Goal: Transaction & Acquisition: Download file/media

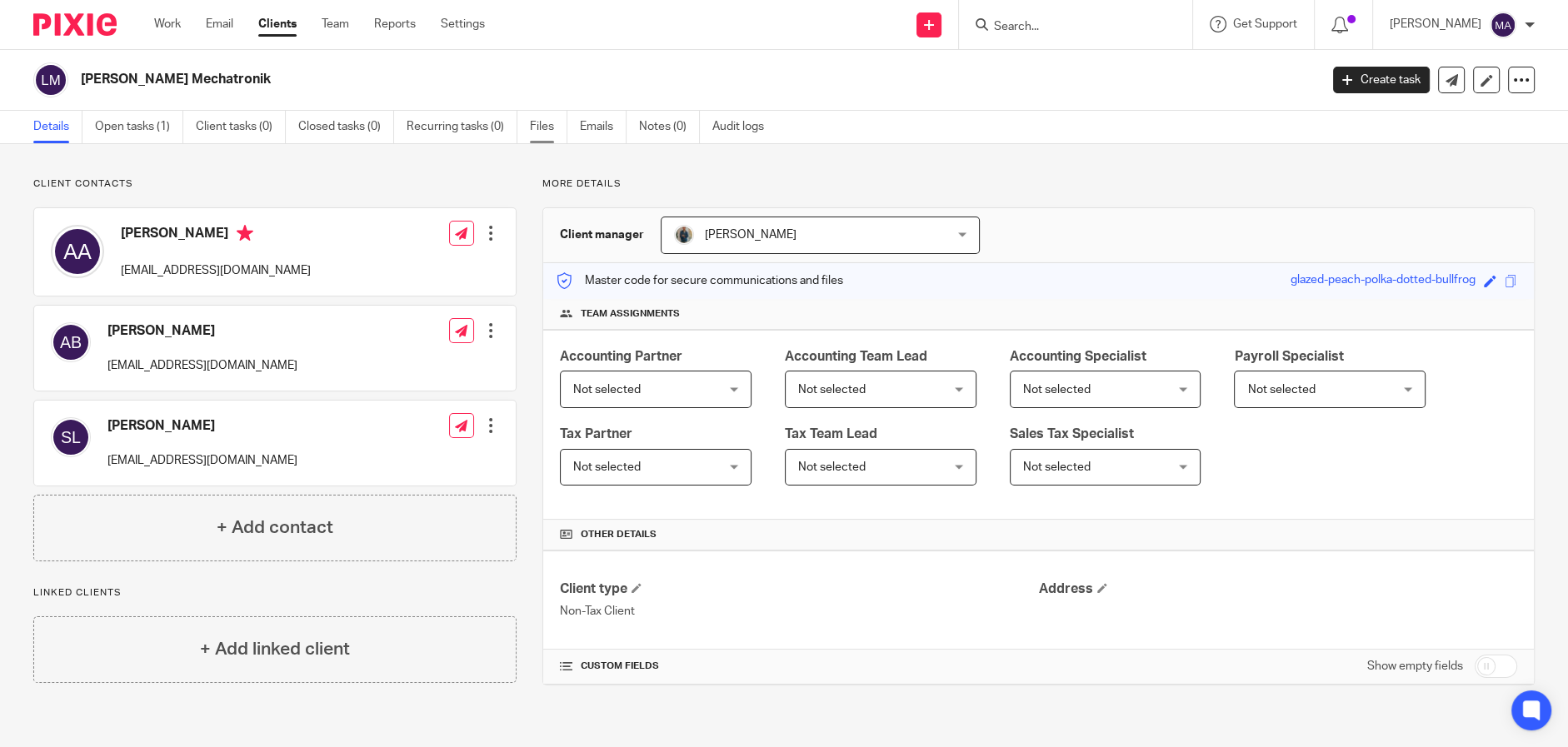
click at [531, 120] on link "Files" at bounding box center [548, 127] width 37 height 33
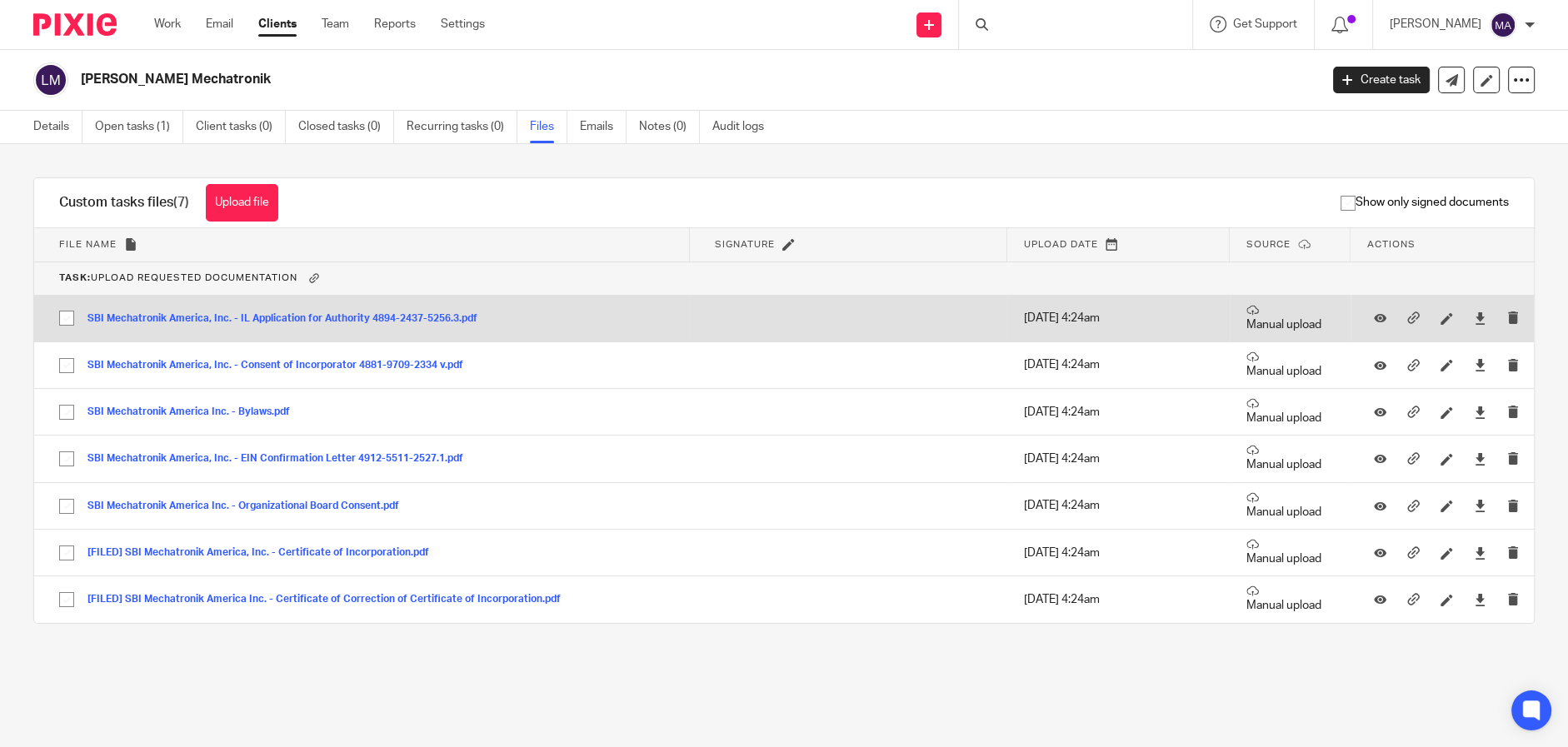
click at [66, 312] on input "checkbox" at bounding box center [67, 318] width 32 height 32
checkbox input "true"
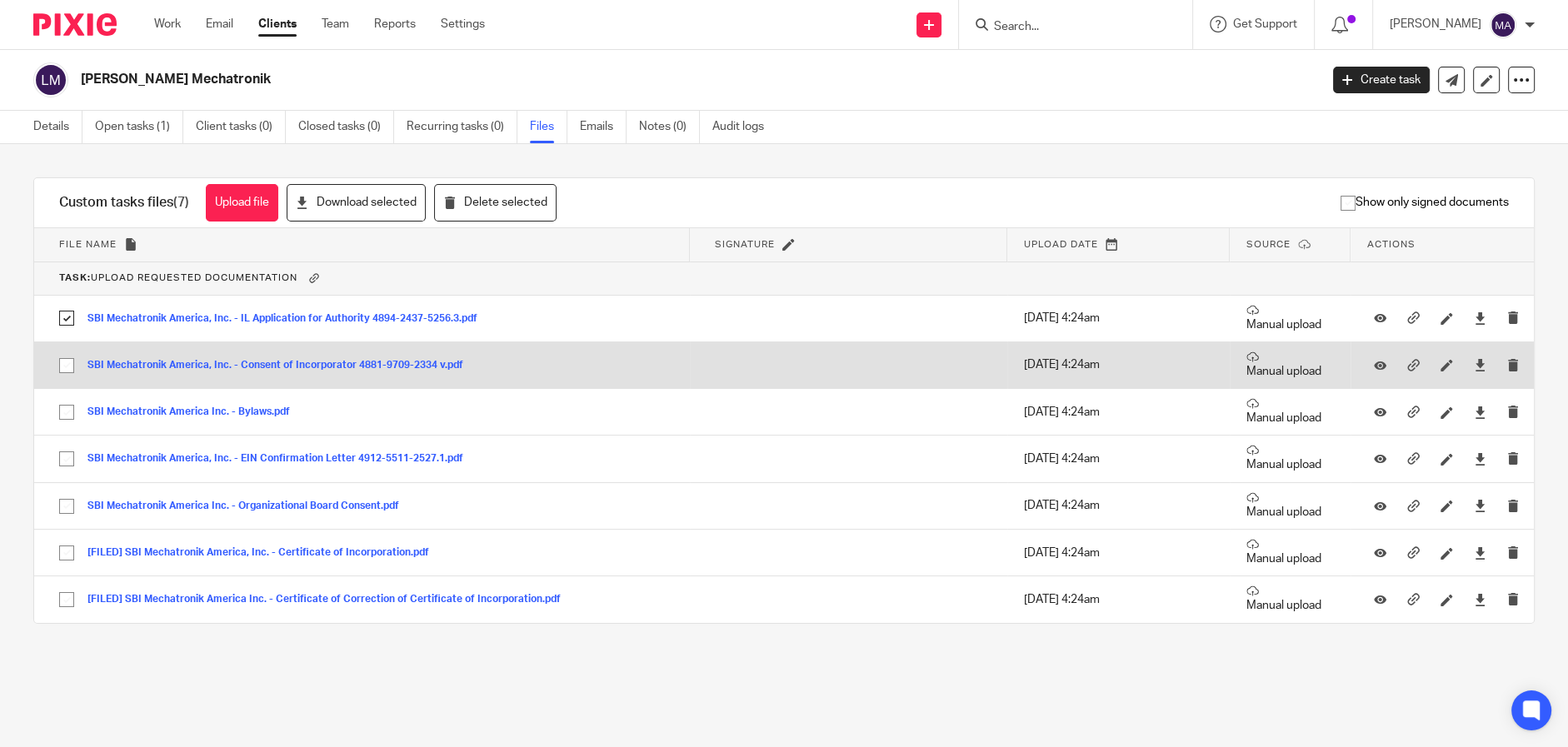
click at [64, 361] on input "checkbox" at bounding box center [67, 366] width 32 height 32
checkbox input "true"
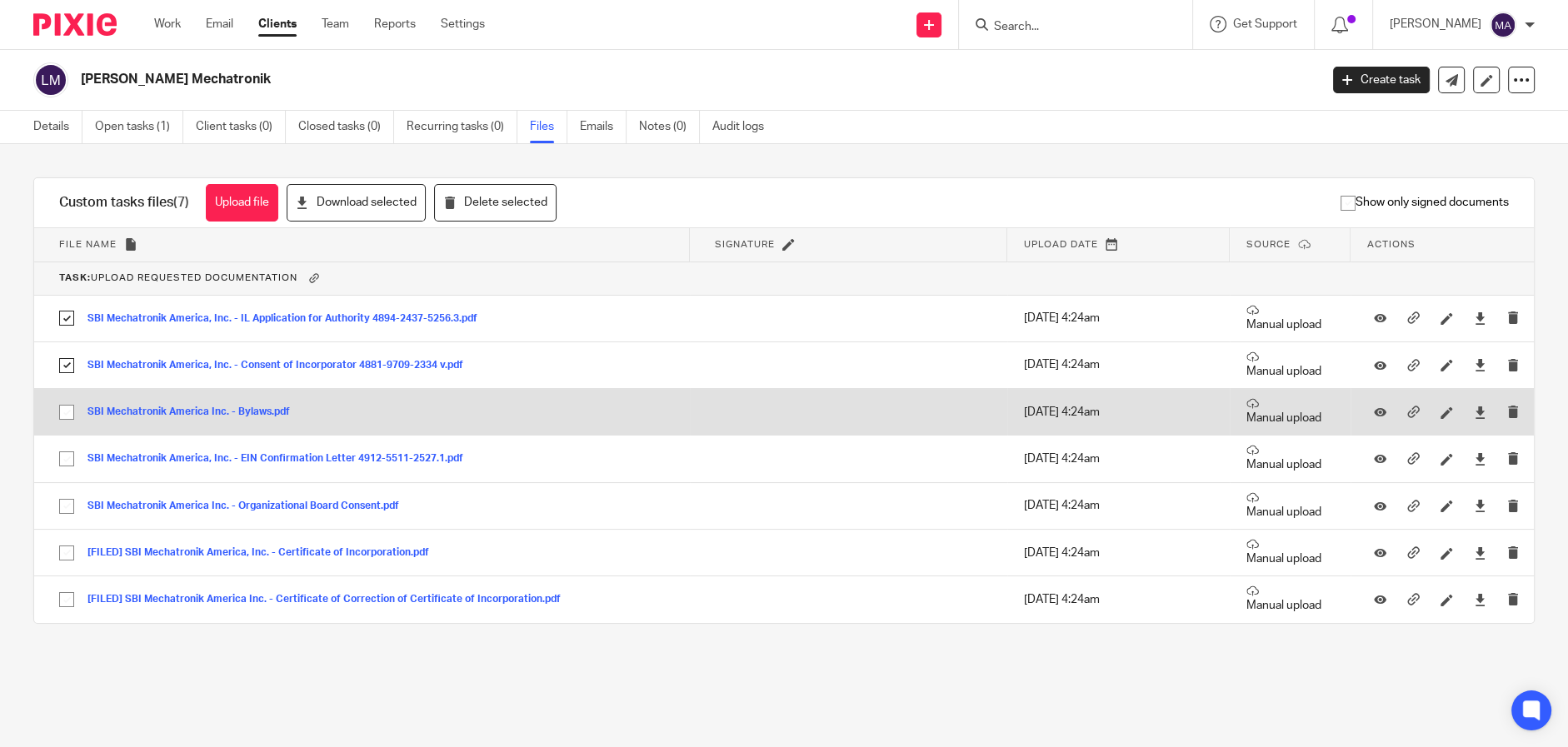
click at [68, 403] on input "checkbox" at bounding box center [67, 412] width 32 height 32
checkbox input "true"
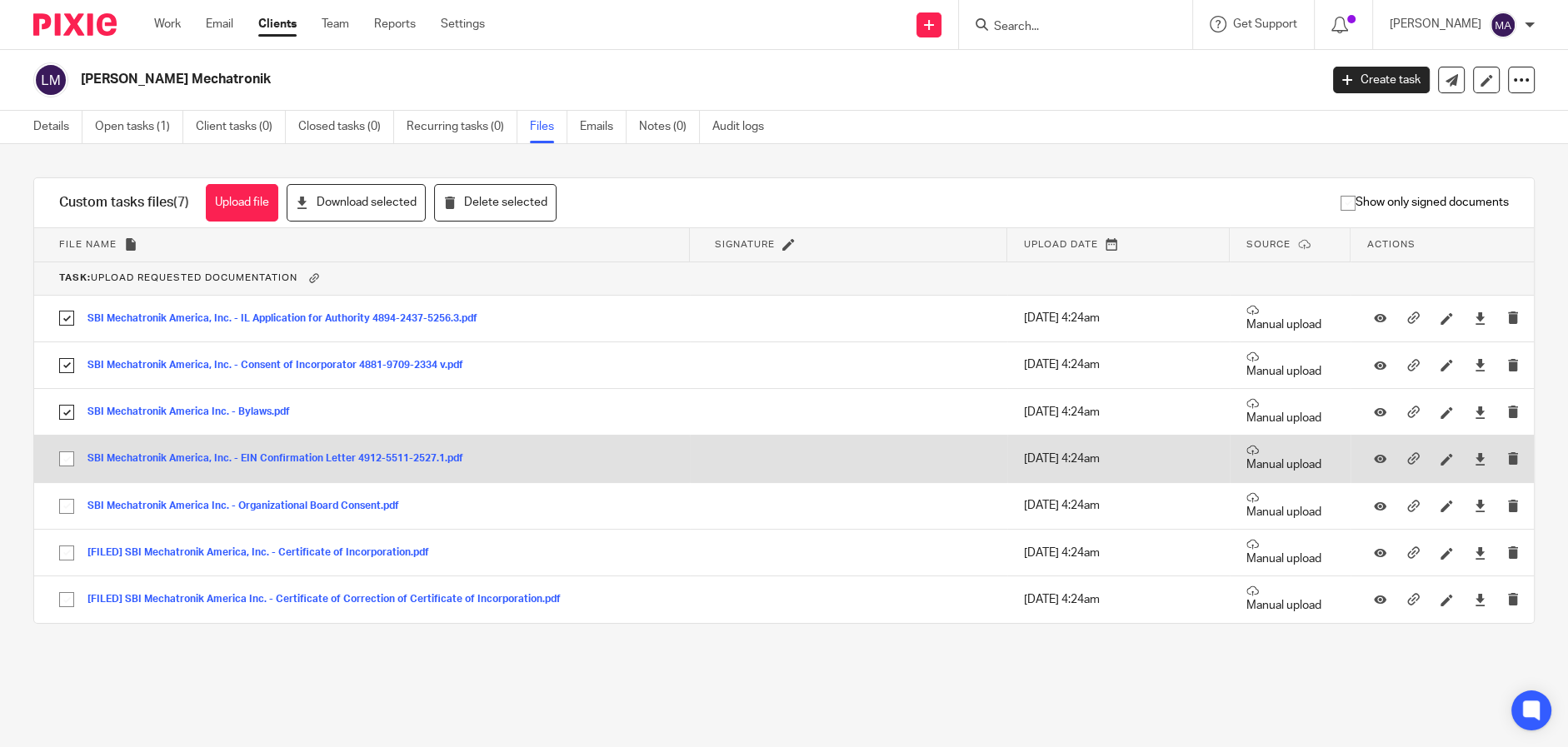
click at [68, 453] on input "checkbox" at bounding box center [67, 459] width 32 height 32
checkbox input "true"
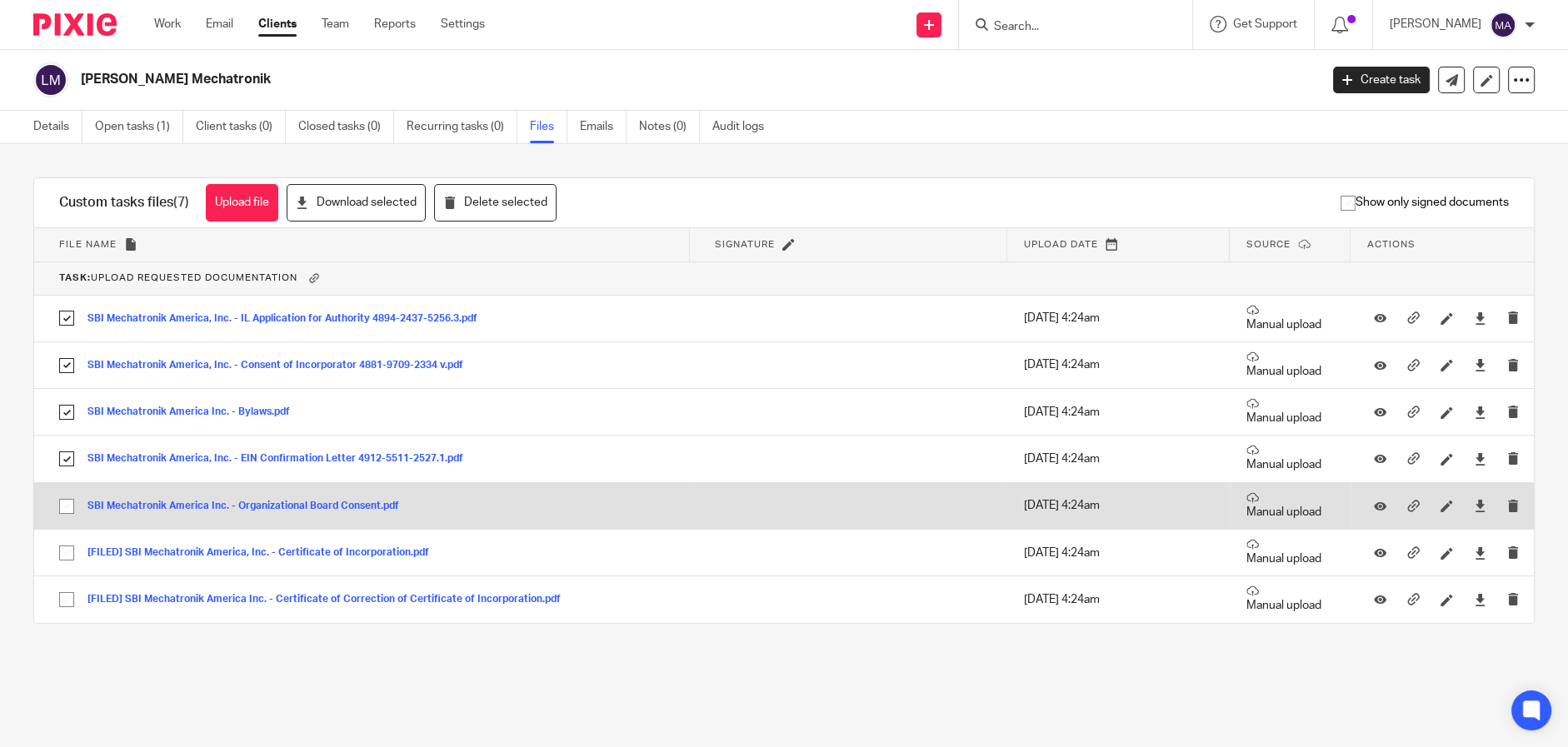
click at [61, 508] on input "checkbox" at bounding box center [67, 506] width 32 height 32
checkbox input "true"
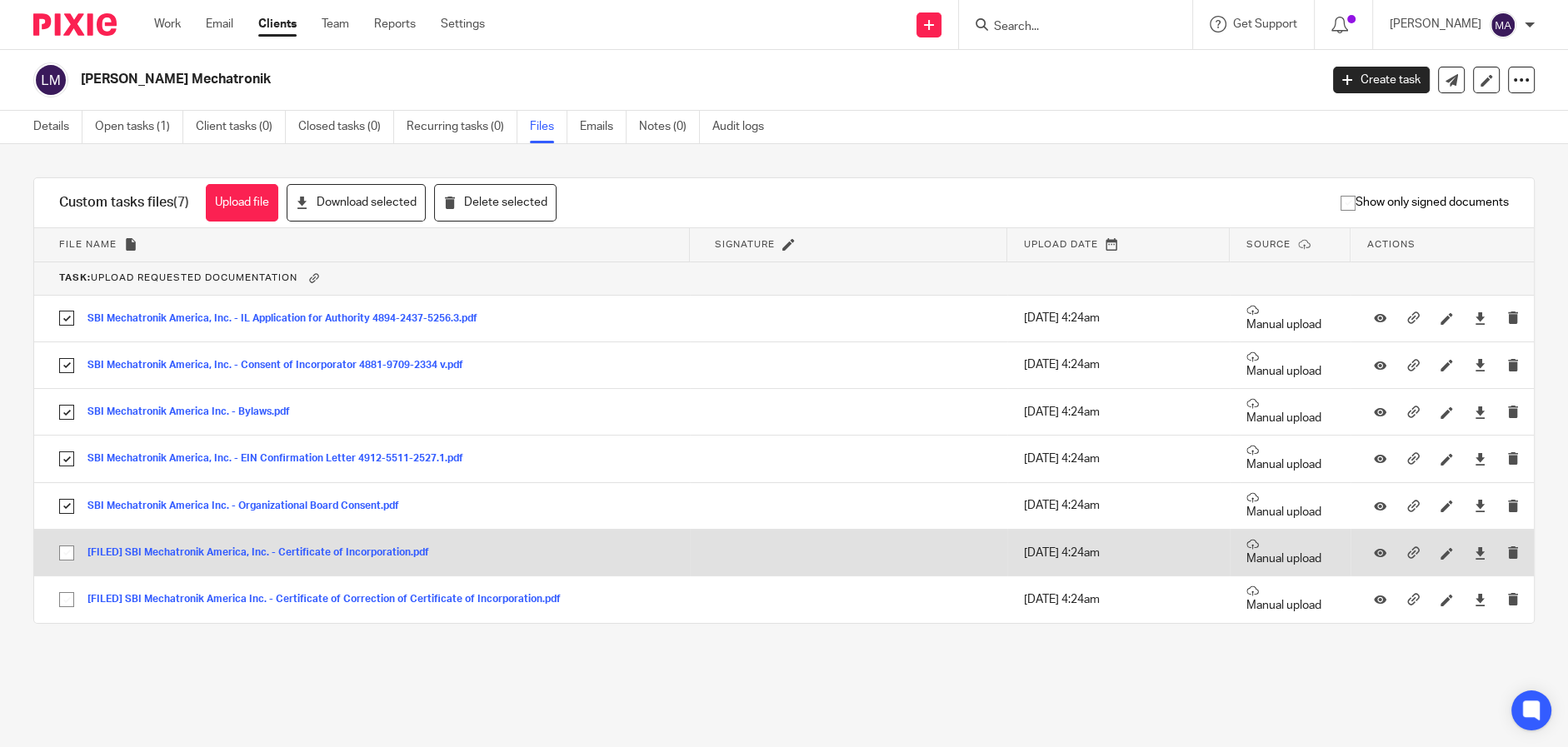
click at [66, 538] on input "checkbox" at bounding box center [67, 553] width 32 height 32
checkbox input "true"
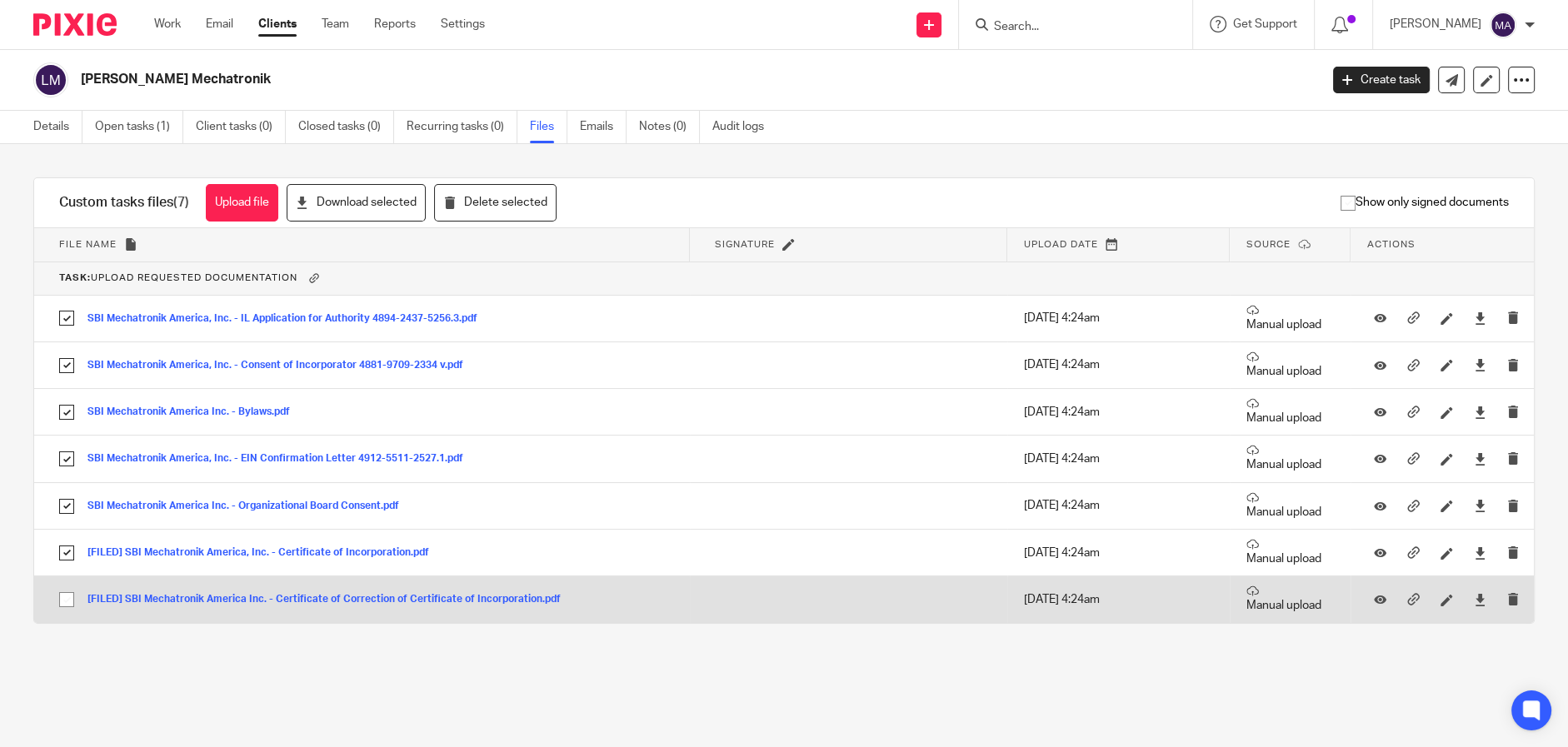
click at [60, 595] on input "checkbox" at bounding box center [67, 600] width 32 height 32
checkbox input "true"
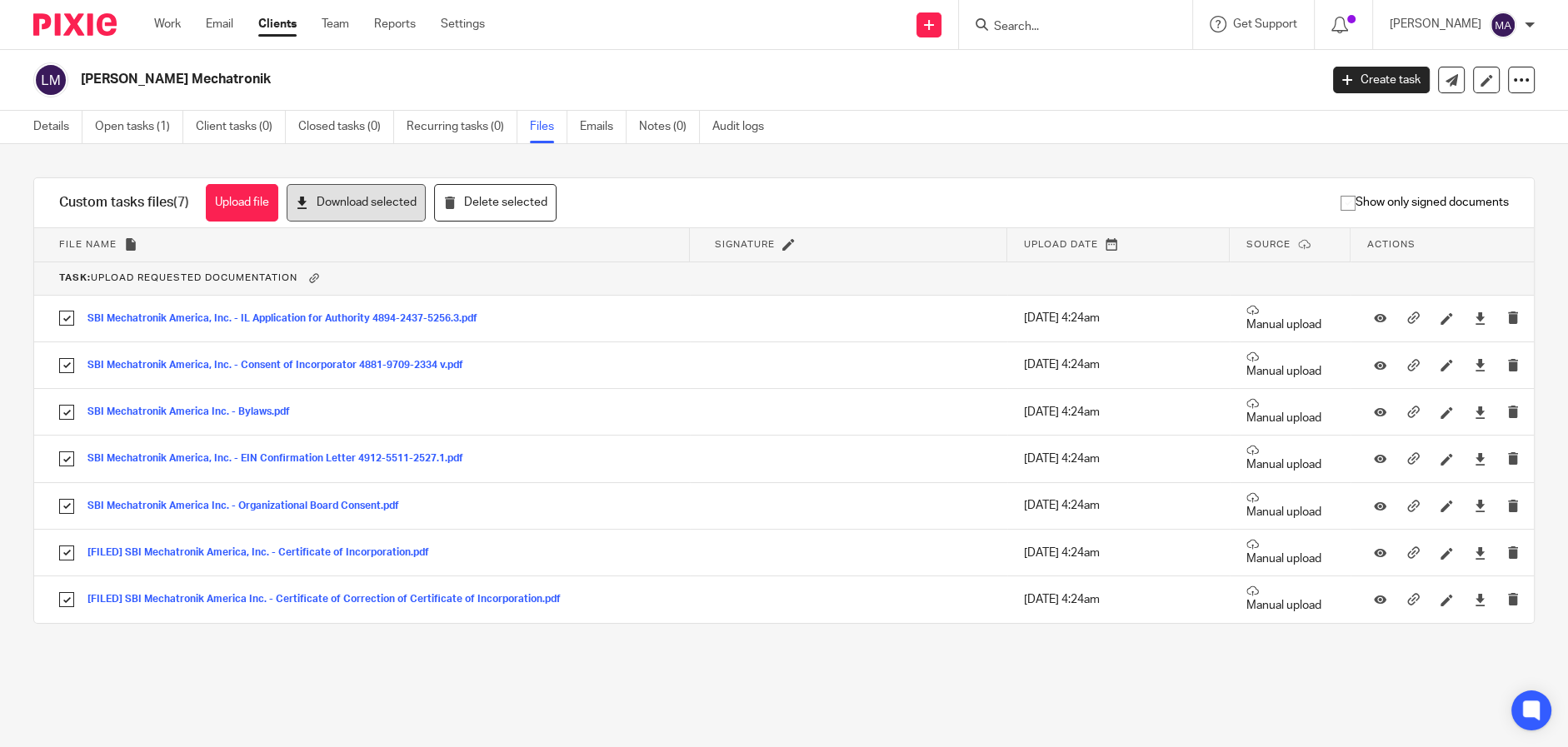
click at [350, 196] on button "Download selected" at bounding box center [356, 203] width 139 height 37
click at [328, 27] on link "Team" at bounding box center [334, 24] width 27 height 17
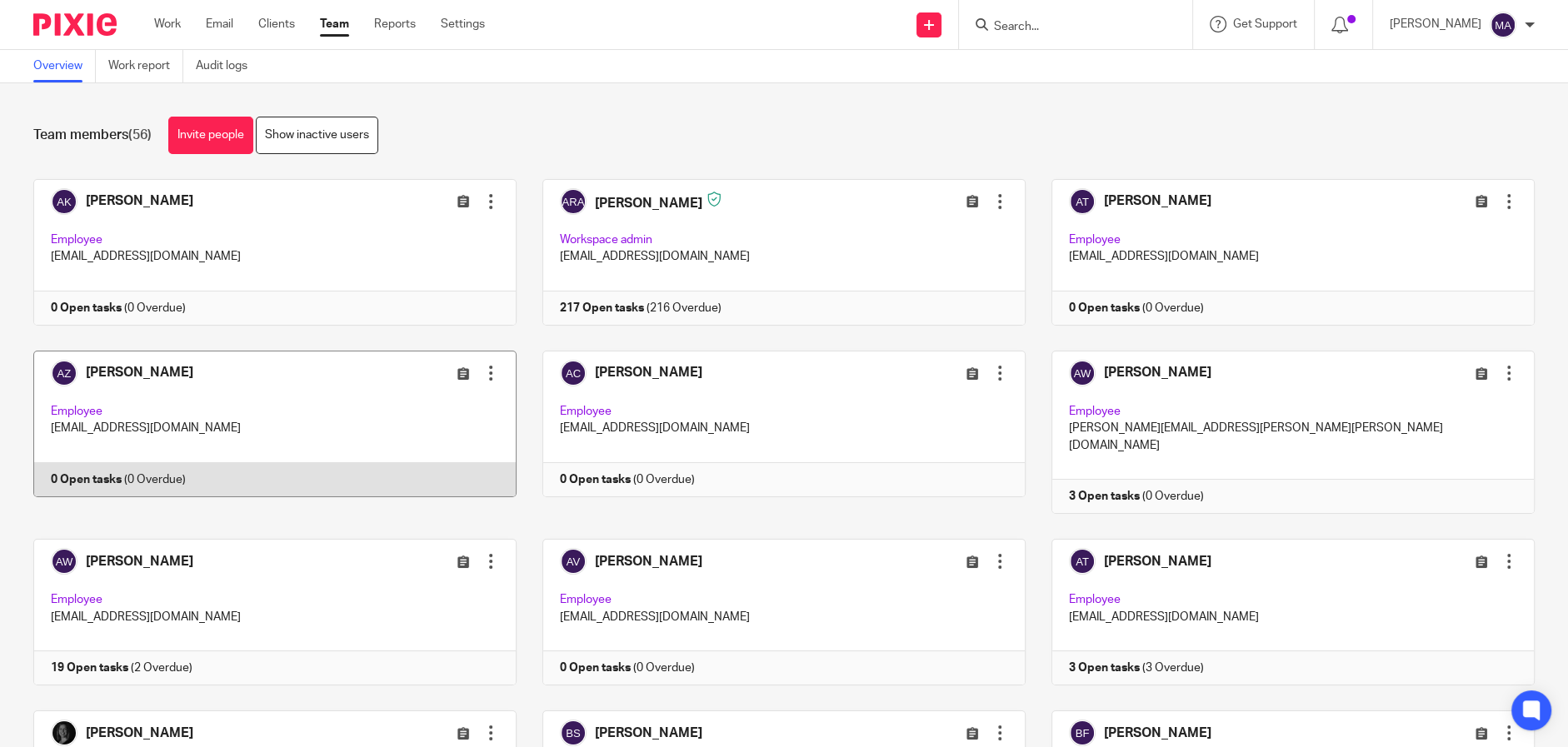
click at [485, 376] on div at bounding box center [491, 373] width 17 height 17
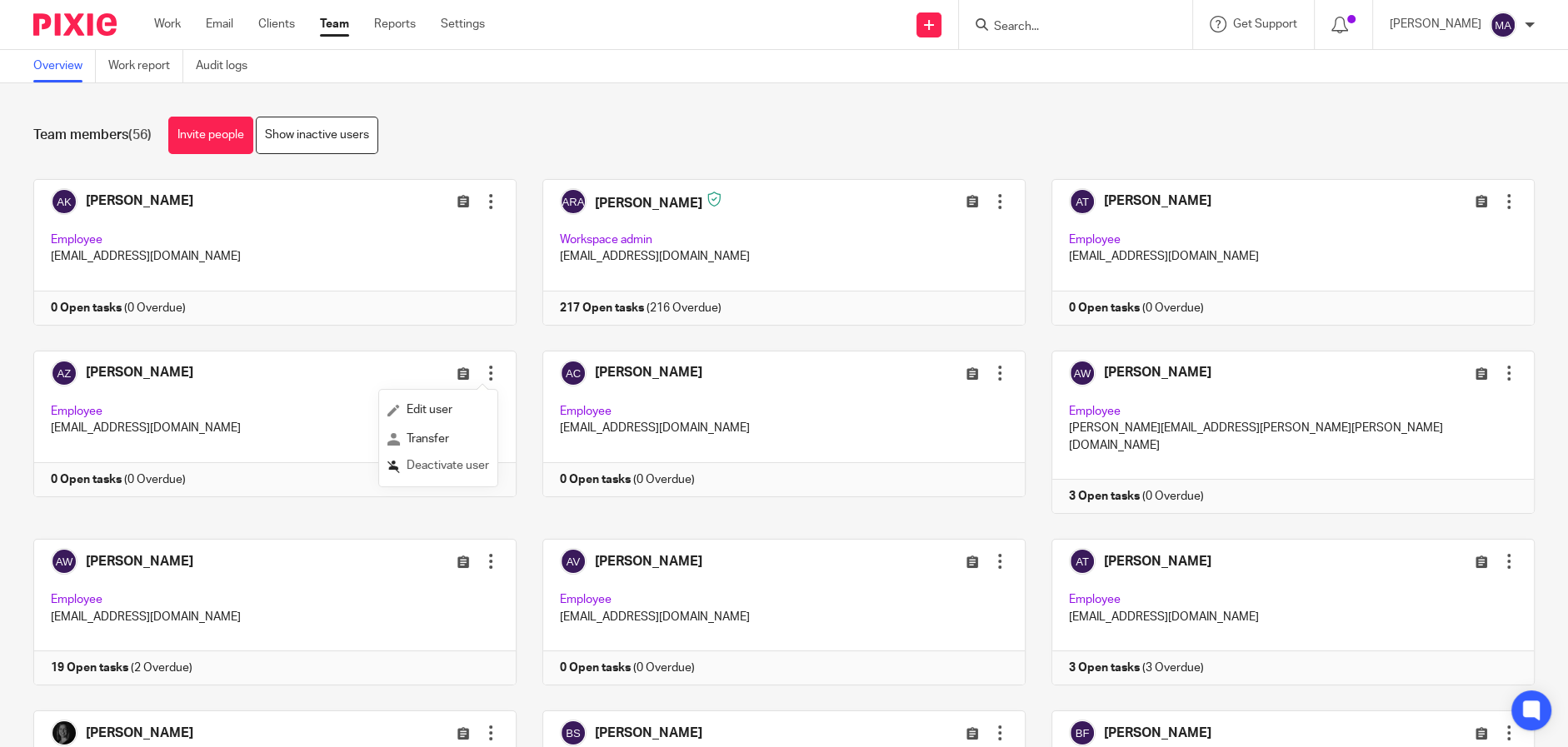
click at [459, 474] on button "Deactivate user" at bounding box center [438, 466] width 101 height 22
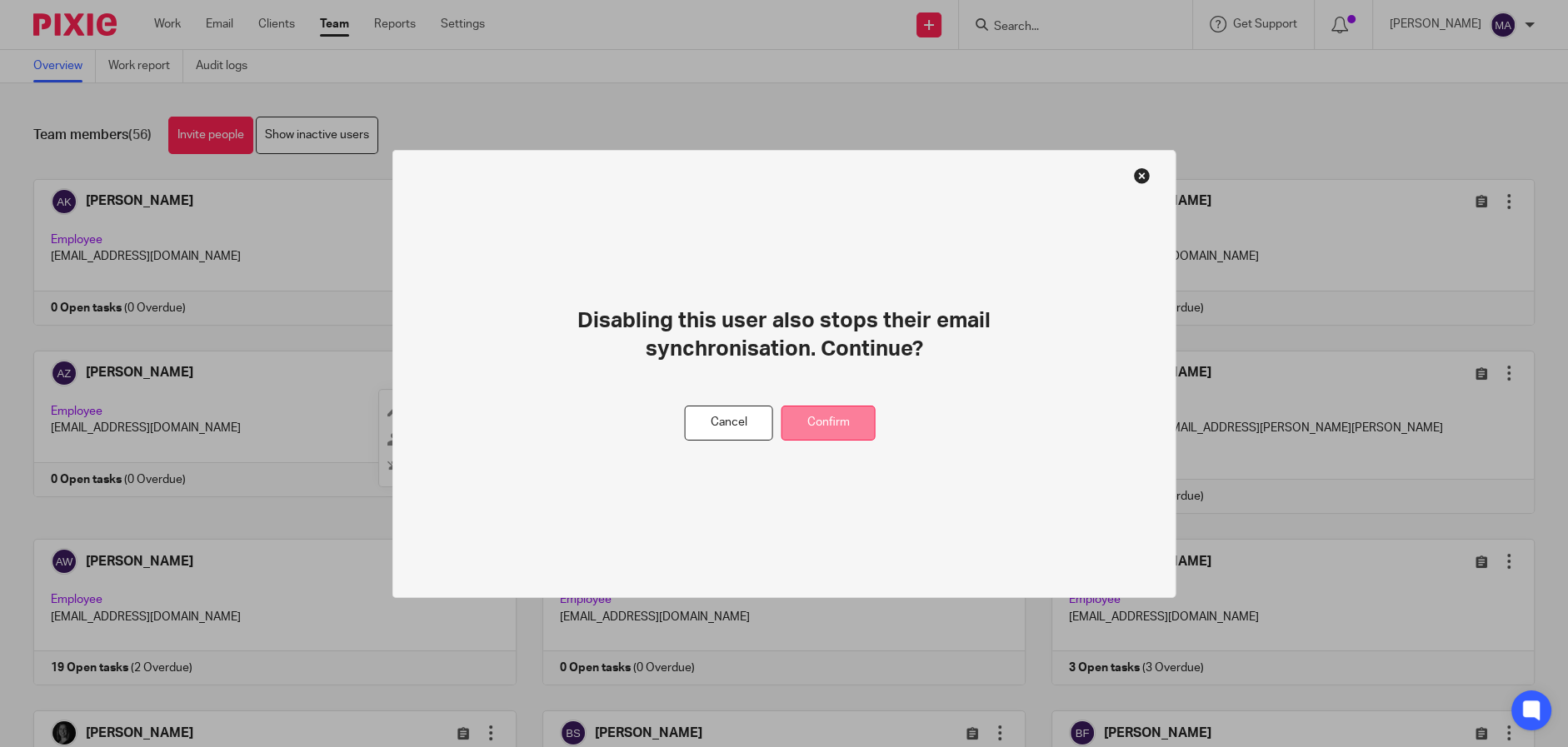
click at [849, 425] on button "Confirm" at bounding box center [829, 422] width 94 height 36
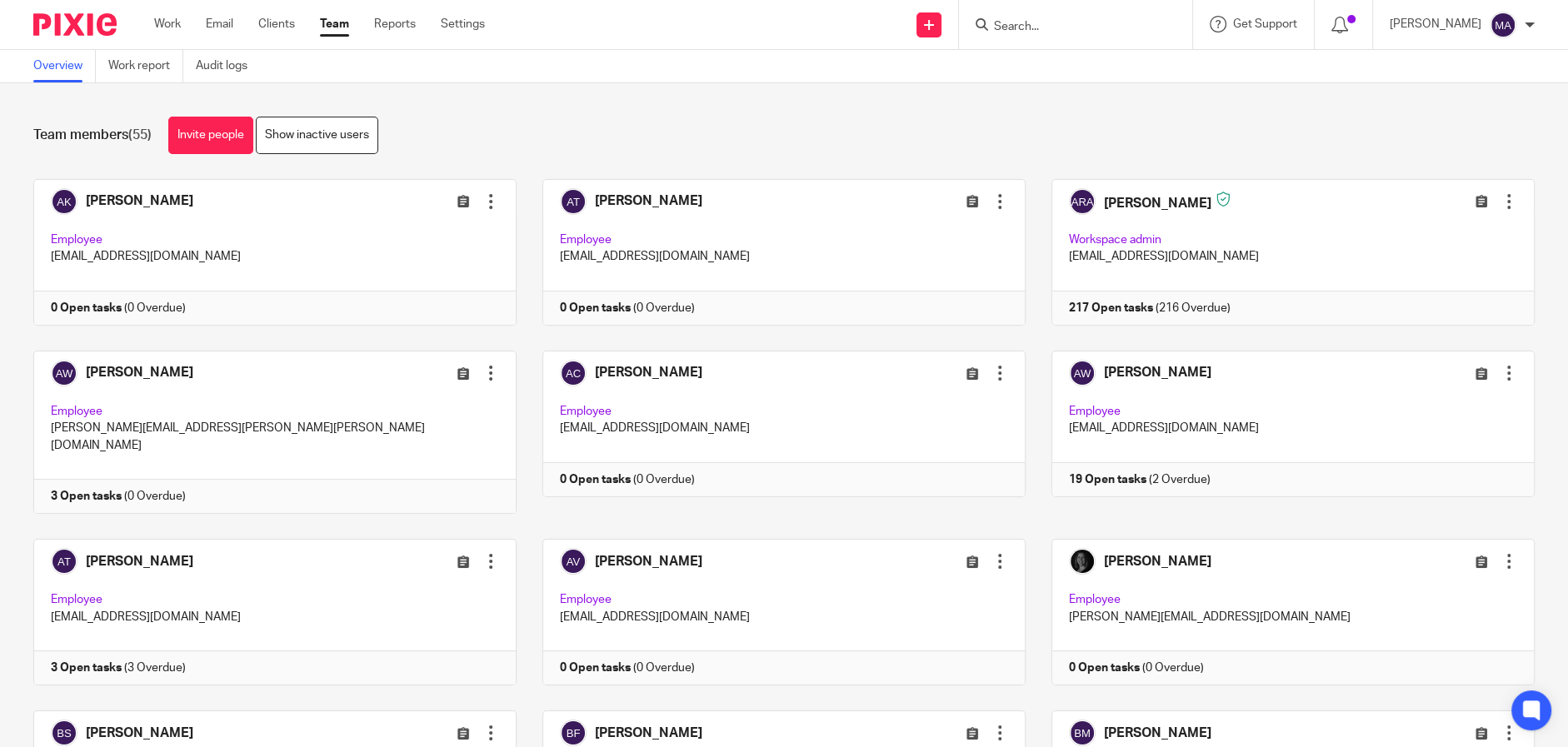
click at [571, 78] on div "Overview Work report Audit logs" at bounding box center [784, 67] width 1568 height 34
